Goal: Communication & Community: Answer question/provide support

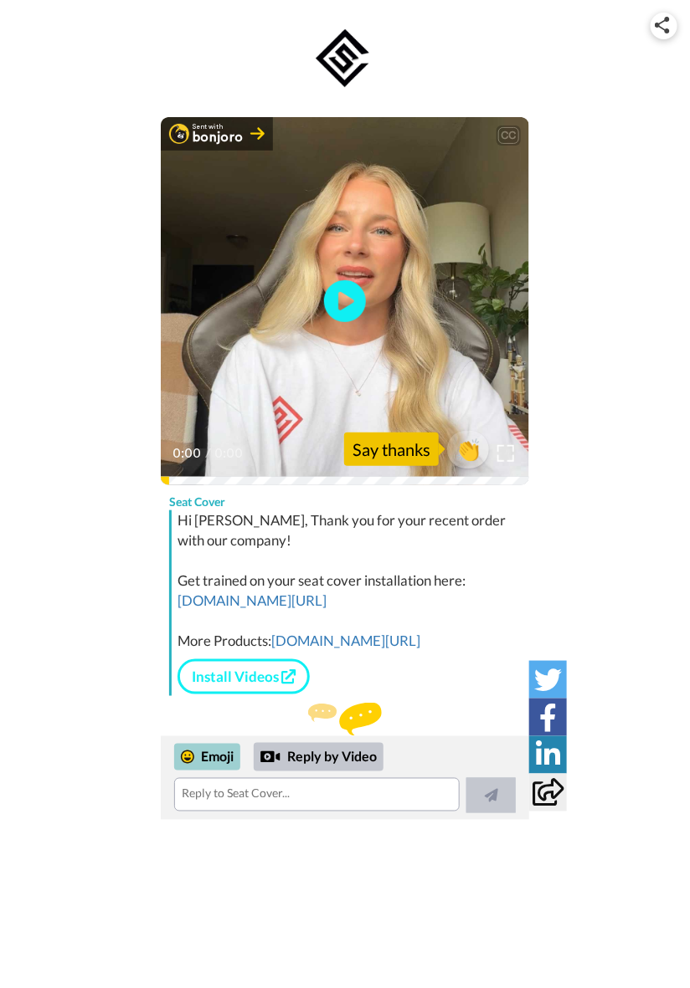
click at [217, 763] on div "Emoji" at bounding box center [207, 757] width 66 height 27
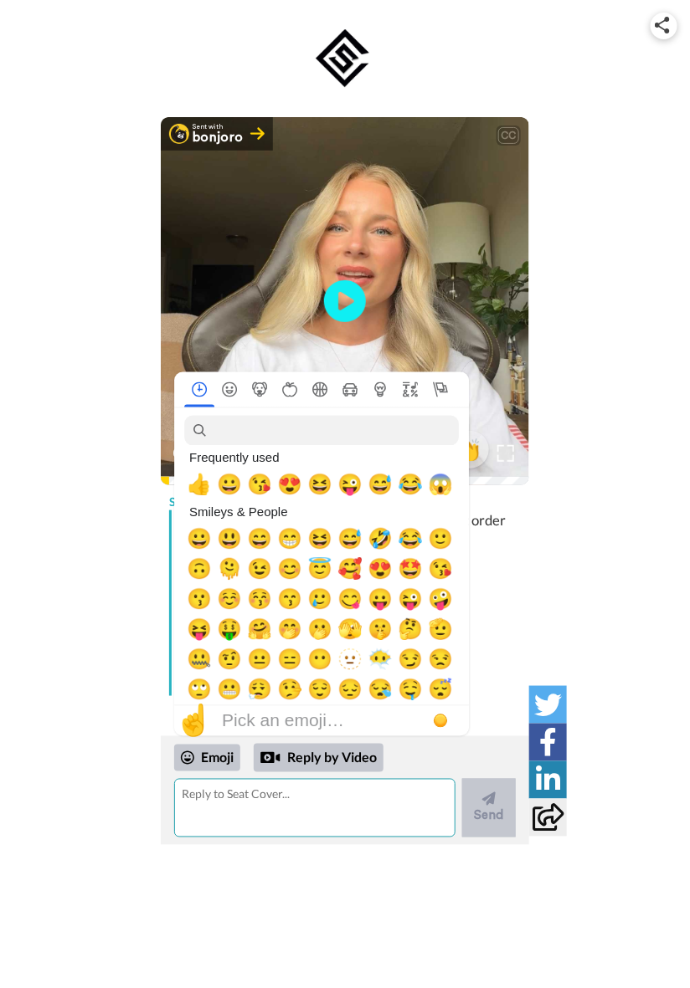
click at [388, 798] on textarea at bounding box center [314, 808] width 281 height 59
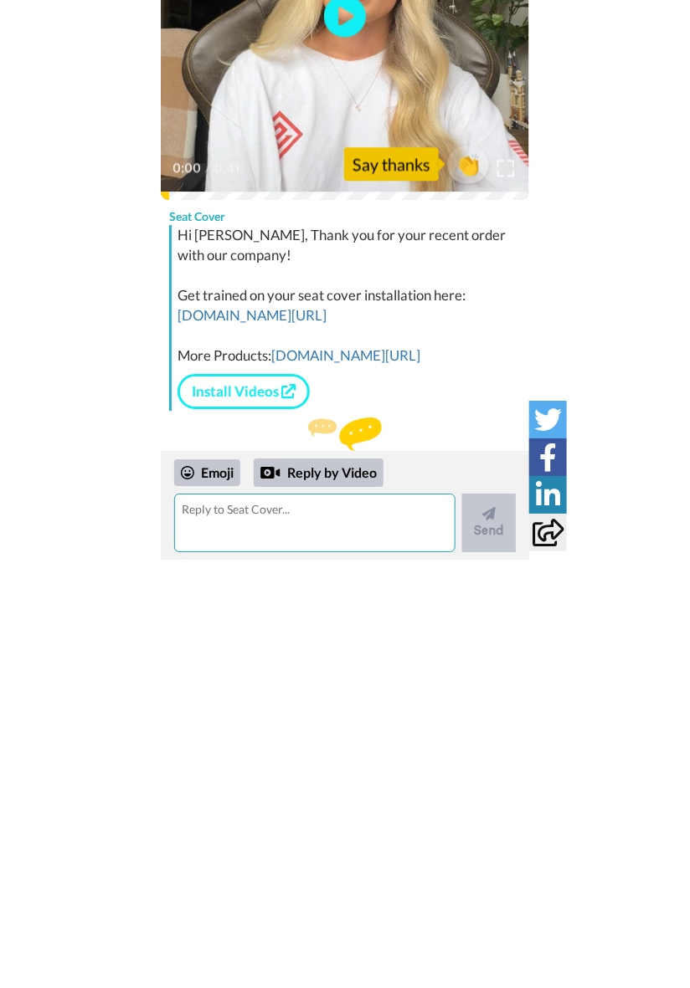
click at [205, 782] on textarea at bounding box center [314, 808] width 281 height 59
click at [208, 755] on div "Emoji" at bounding box center [207, 758] width 66 height 27
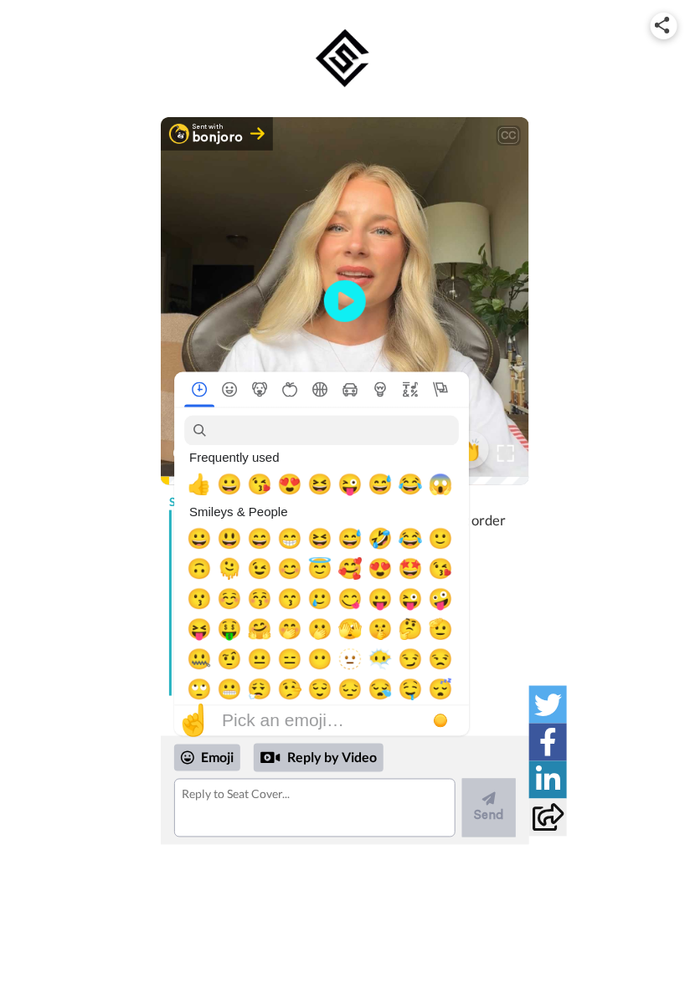
click at [188, 494] on span "👍" at bounding box center [199, 485] width 25 height 23
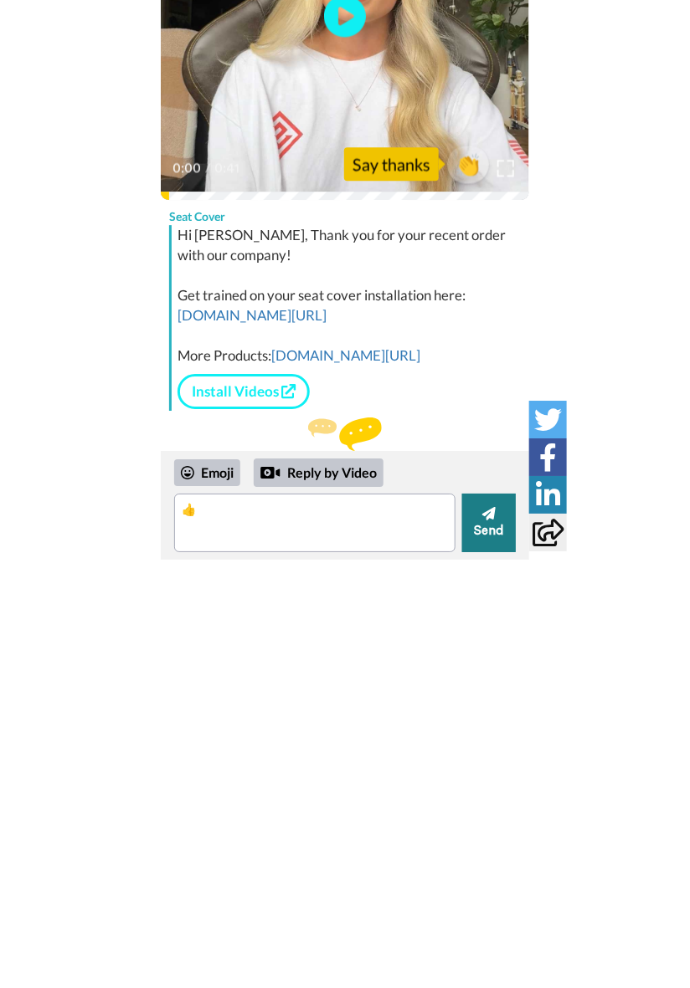
click at [499, 819] on button "Send" at bounding box center [489, 808] width 54 height 59
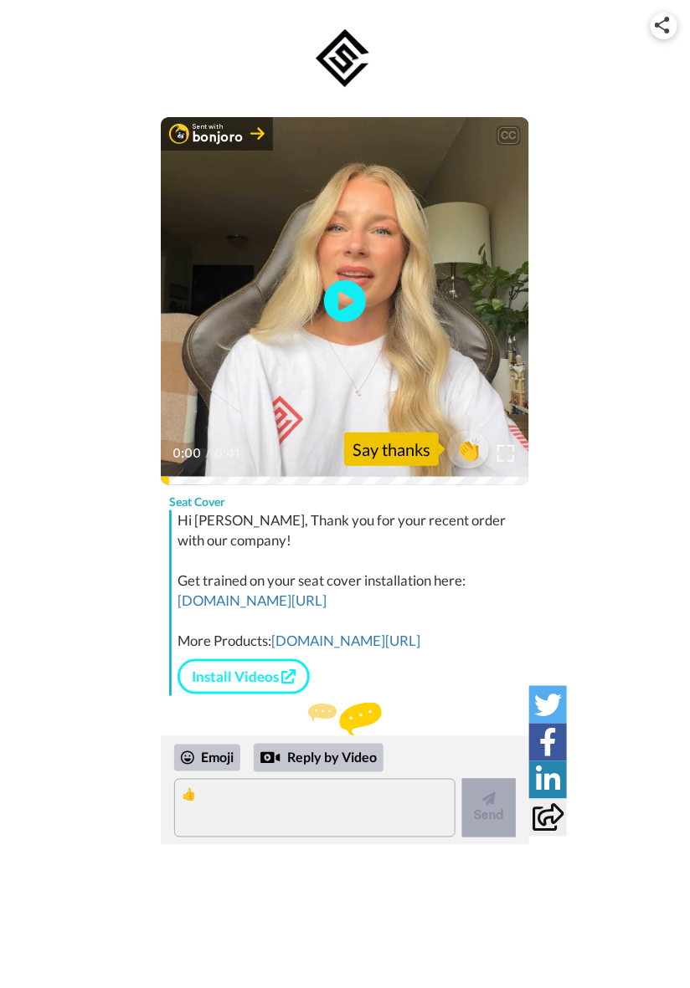
scroll to position [106, 0]
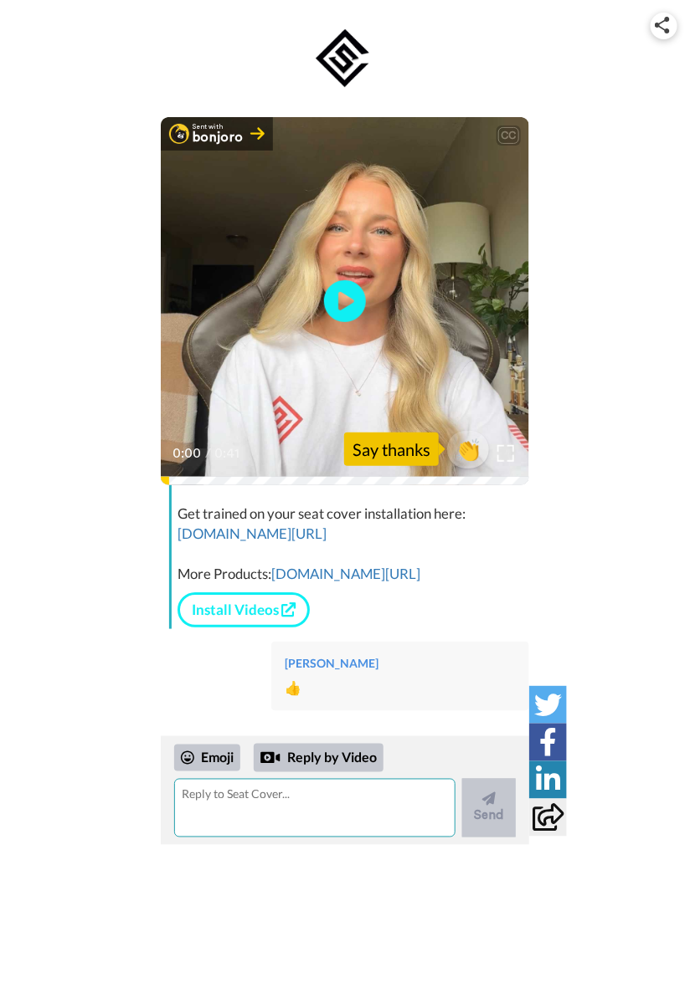
click at [394, 802] on textarea at bounding box center [314, 808] width 281 height 59
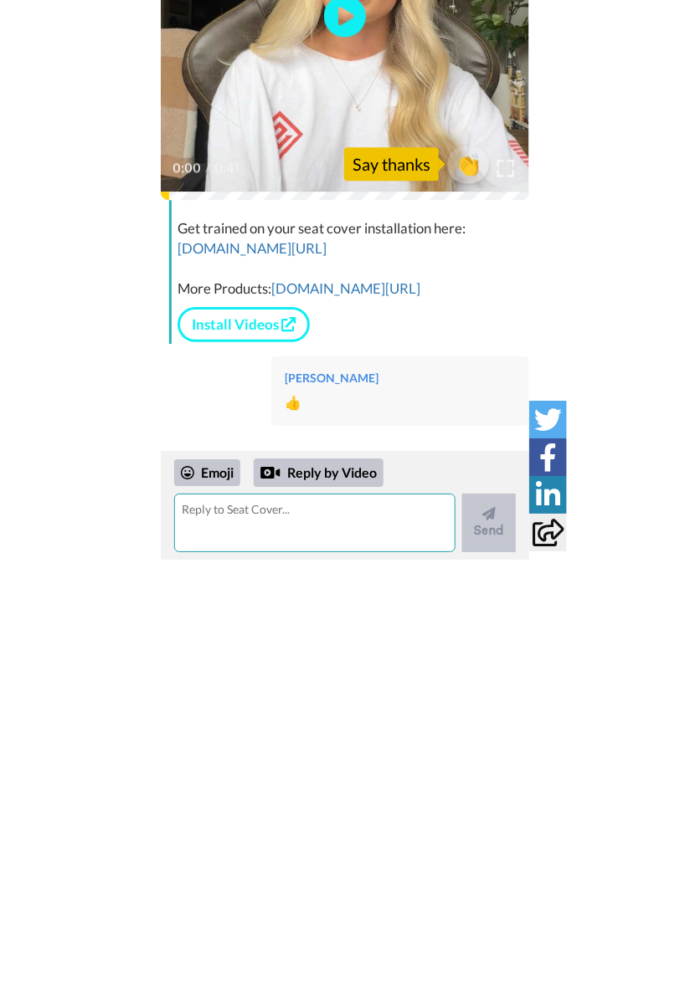
click at [211, 782] on textarea at bounding box center [314, 808] width 281 height 59
click at [210, 762] on div "Emoji" at bounding box center [207, 758] width 66 height 27
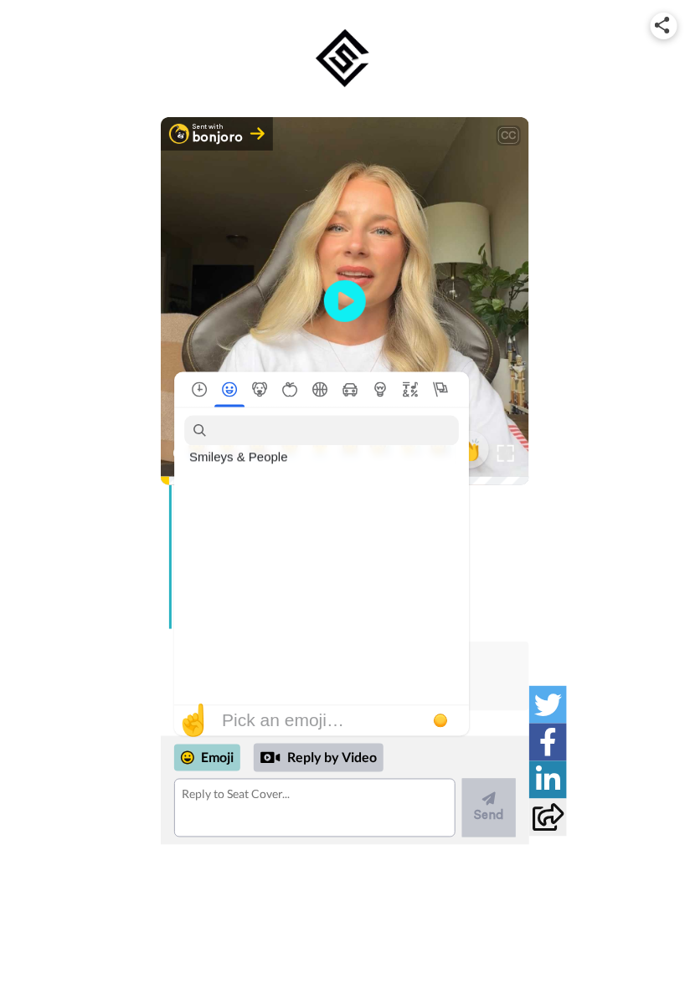
scroll to position [0, 0]
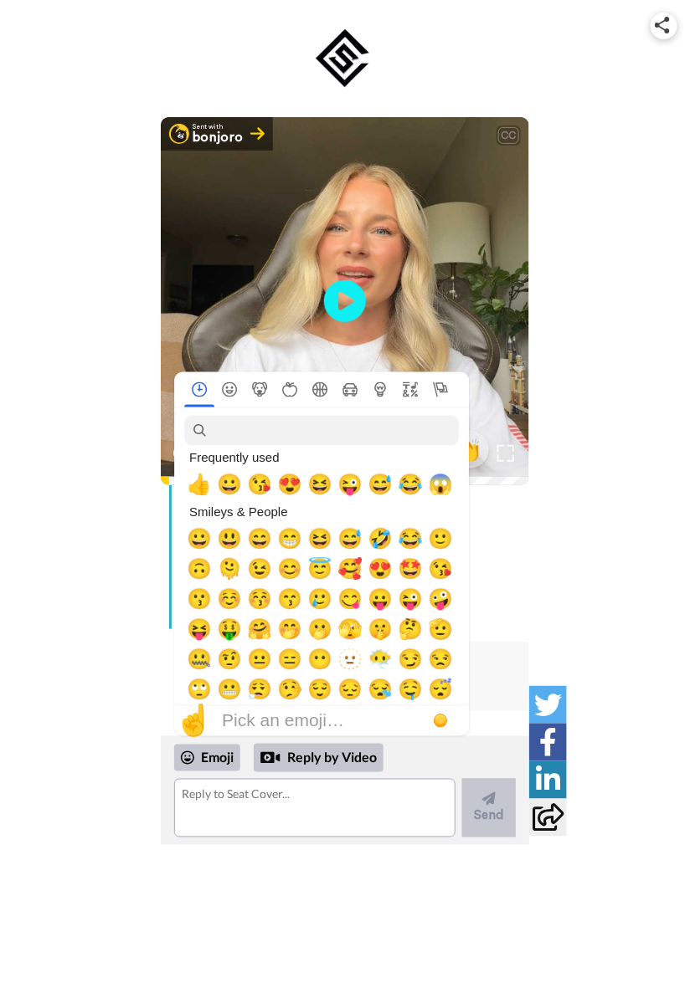
click at [623, 546] on div "Sent with bonjoro CC Play/Pause 0:00 / 0:41 👏 Say thanks Seat Cover Solutions C…" at bounding box center [345, 422] width 690 height 845
